Goal: Task Accomplishment & Management: Manage account settings

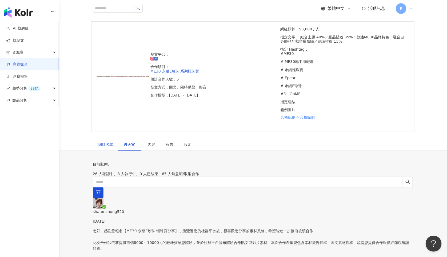
click at [100, 141] on div "網紅名單" at bounding box center [105, 144] width 15 height 6
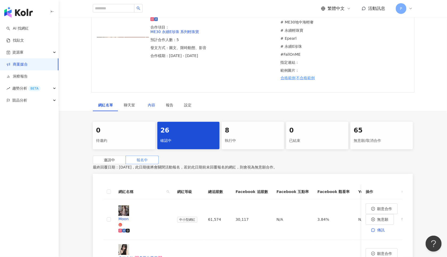
click at [148, 102] on div "內容" at bounding box center [151, 105] width 7 height 6
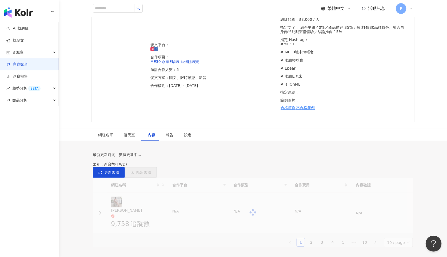
scroll to position [37, 0]
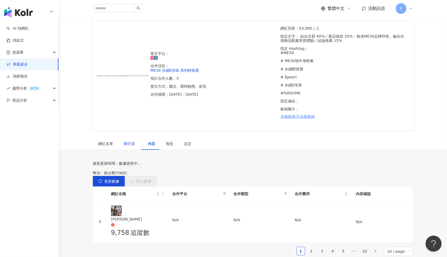
click at [126, 142] on span "聊天室" at bounding box center [130, 144] width 13 height 4
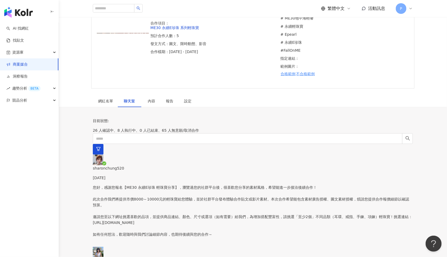
scroll to position [112, 0]
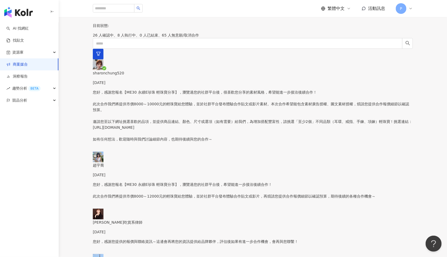
scroll to position [117, 0]
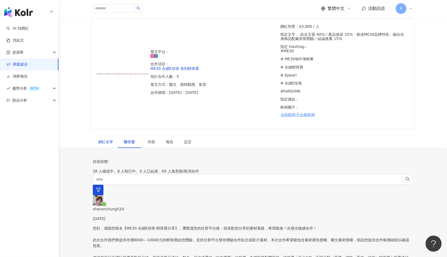
click at [103, 139] on div "網紅名單" at bounding box center [105, 142] width 15 height 6
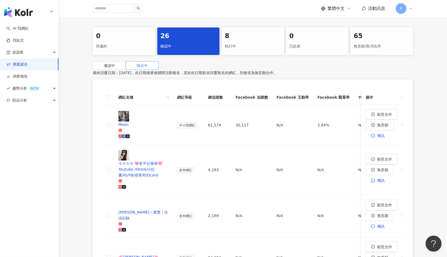
scroll to position [110, 0]
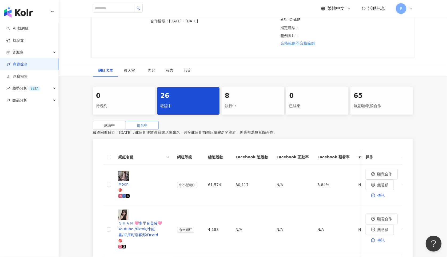
click at [253, 87] on div "8 執行中" at bounding box center [252, 100] width 62 height 27
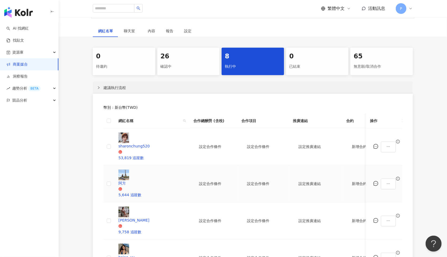
scroll to position [206, 0]
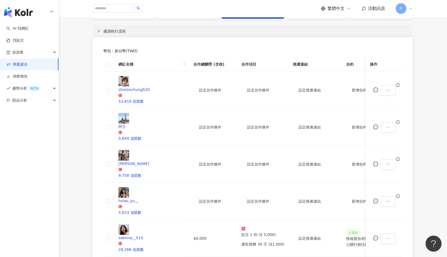
click at [397, 169] on div "取消合作" at bounding box center [406, 169] width 26 height 6
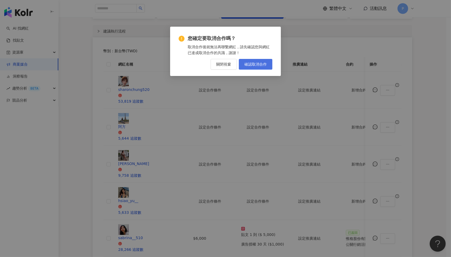
click at [246, 65] on span "確認取消合作" at bounding box center [256, 64] width 22 height 4
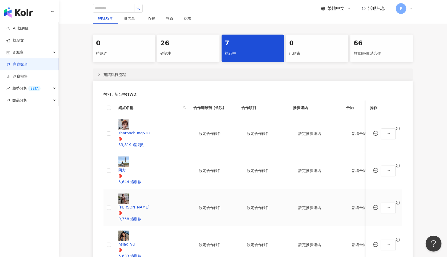
scroll to position [126, 0]
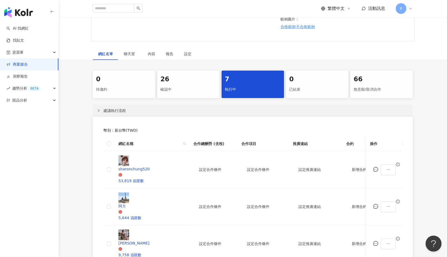
click at [171, 75] on div "26" at bounding box center [188, 79] width 56 height 9
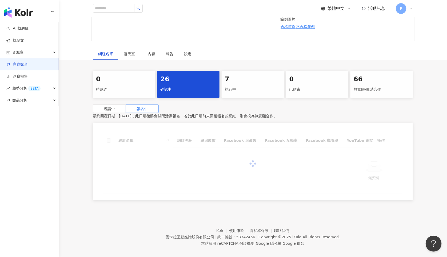
scroll to position [86, 0]
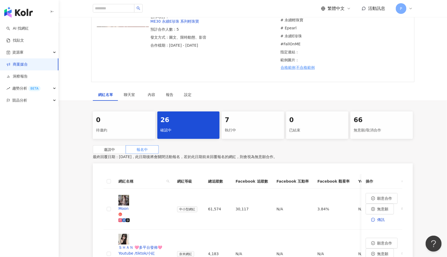
click at [121, 116] on div "0" at bounding box center [124, 120] width 56 height 9
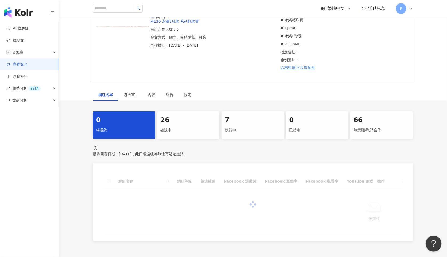
scroll to position [82, 0]
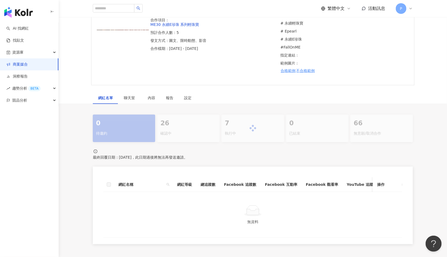
click at [188, 115] on div at bounding box center [253, 128] width 320 height 27
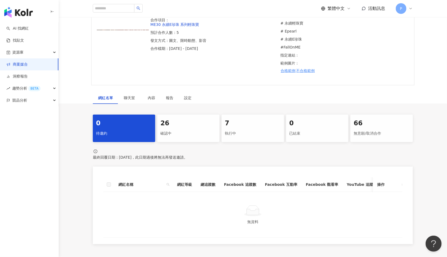
click at [188, 119] on div "26" at bounding box center [188, 123] width 56 height 9
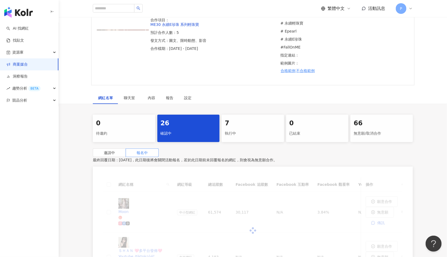
click at [188, 119] on div "26" at bounding box center [188, 123] width 56 height 9
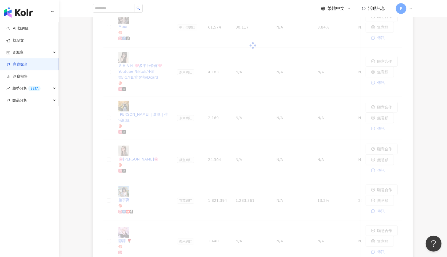
scroll to position [185, 0]
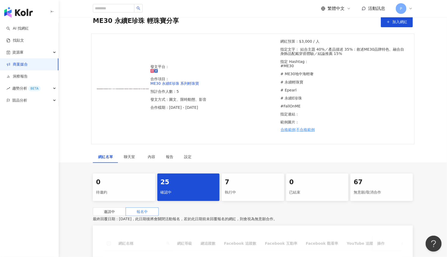
scroll to position [90, 0]
